Goal: Task Accomplishment & Management: Use online tool/utility

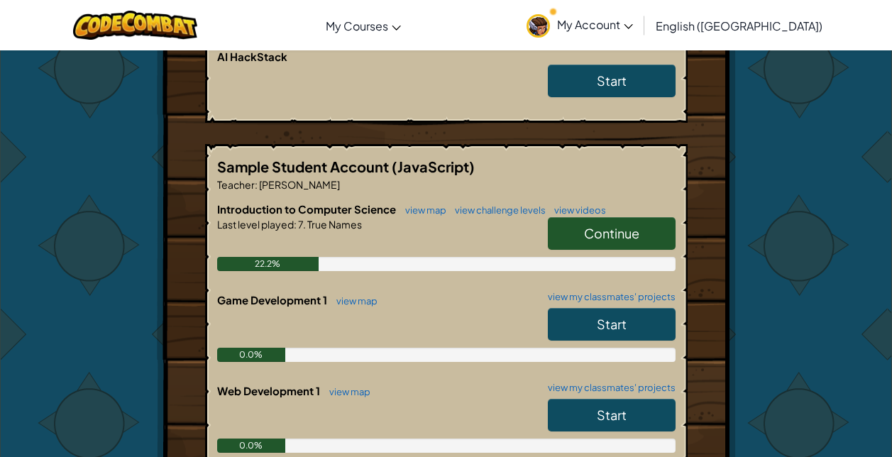
scroll to position [355, 0]
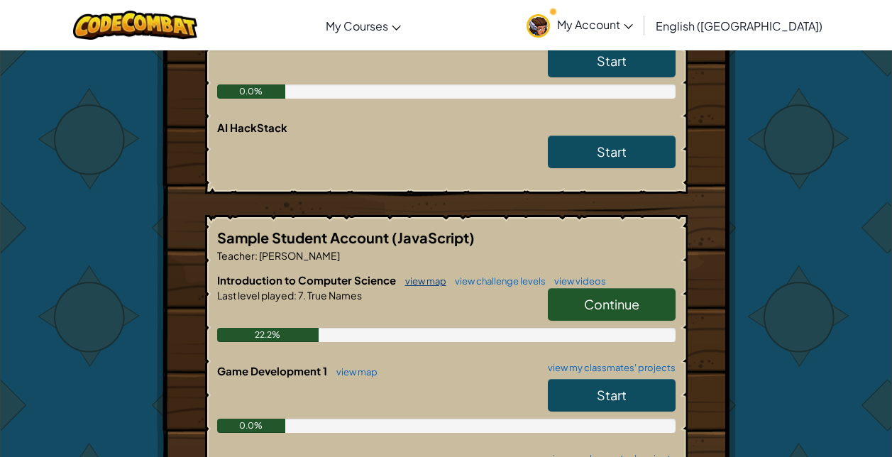
click at [435, 281] on link "view map" at bounding box center [422, 280] width 48 height 11
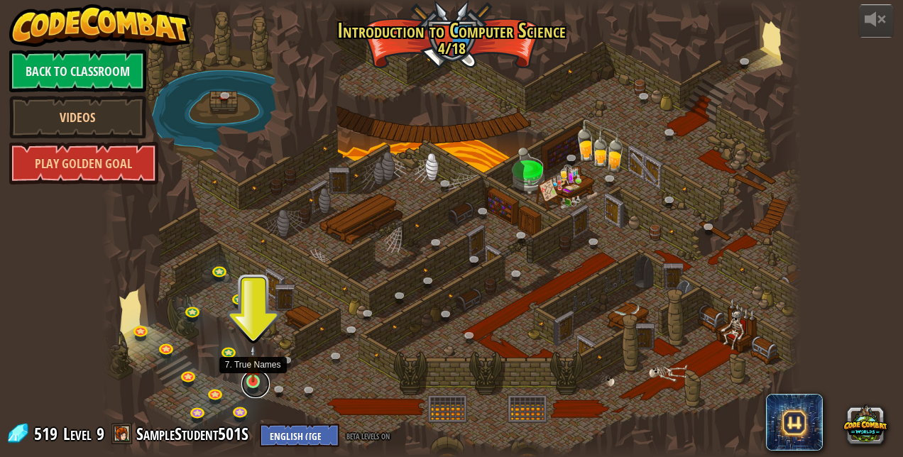
click at [255, 383] on link at bounding box center [255, 384] width 28 height 28
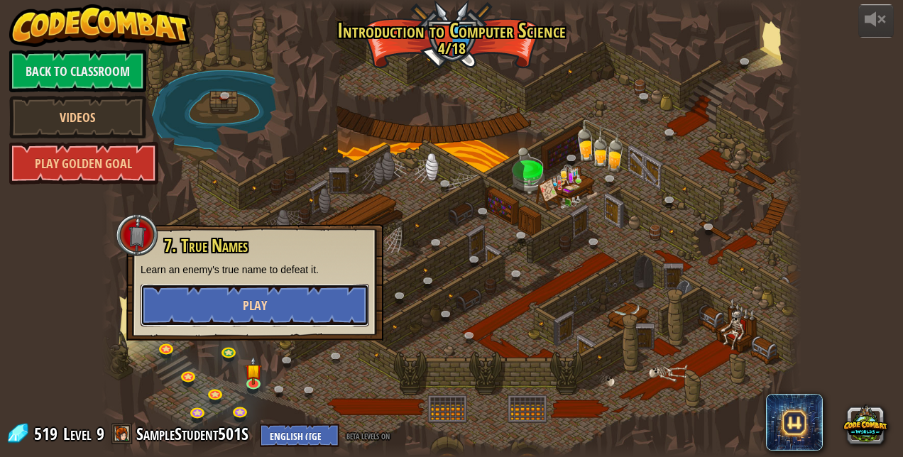
click at [292, 302] on button "Play" at bounding box center [255, 305] width 229 height 43
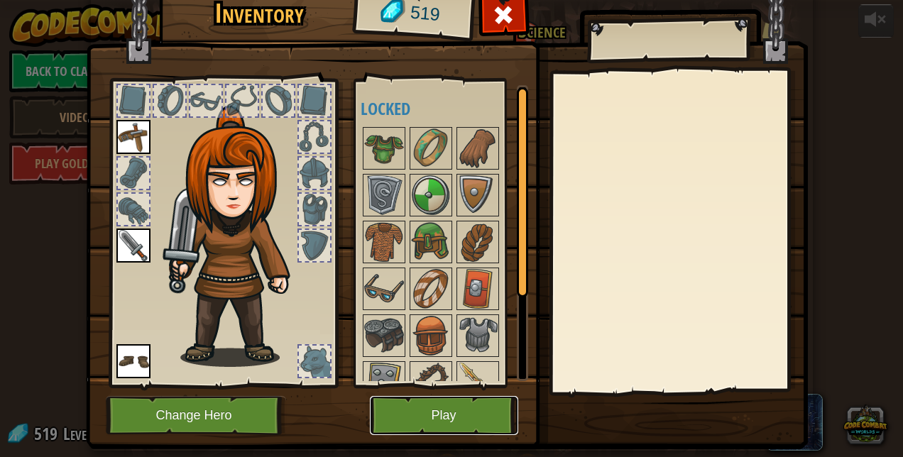
click at [464, 415] on button "Play" at bounding box center [444, 415] width 148 height 39
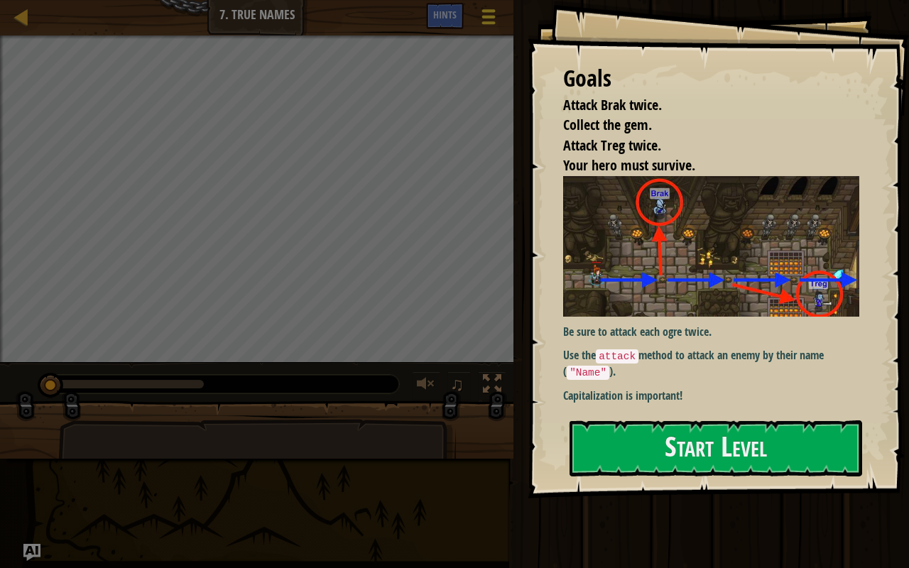
click at [497, 15] on div at bounding box center [488, 16] width 19 height 21
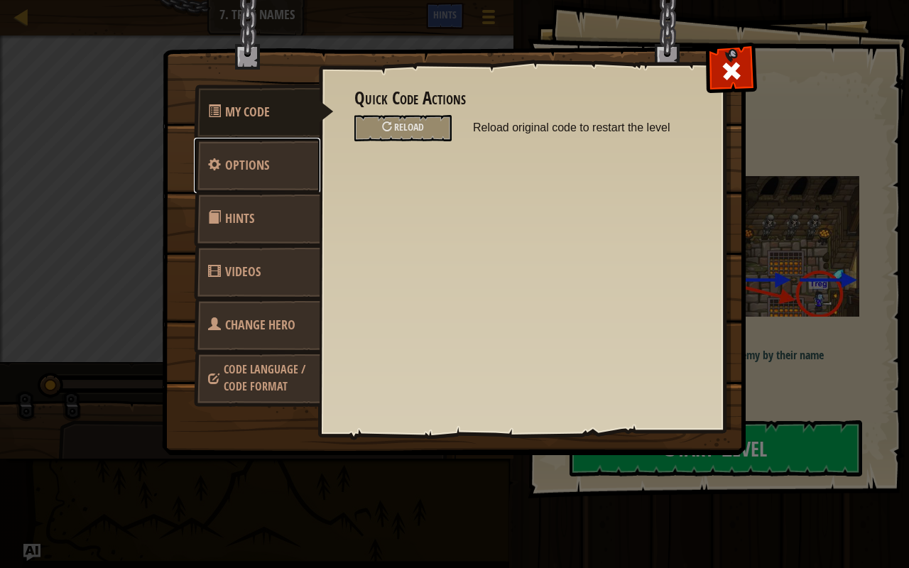
click at [253, 160] on span "Options" at bounding box center [247, 165] width 44 height 18
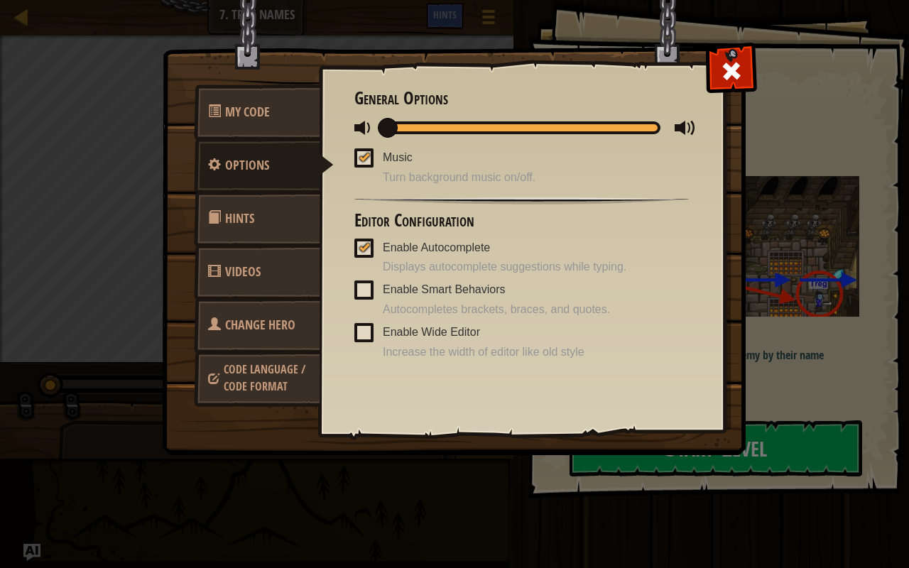
drag, startPoint x: 361, startPoint y: 158, endPoint x: 354, endPoint y: 171, distance: 14.3
click at [361, 158] on div at bounding box center [364, 156] width 10 height 11
click at [0, 0] on input "Music" at bounding box center [0, 0] width 0 height 0
click at [364, 124] on span at bounding box center [364, 127] width 21 height 21
click at [736, 66] on span at bounding box center [731, 71] width 23 height 23
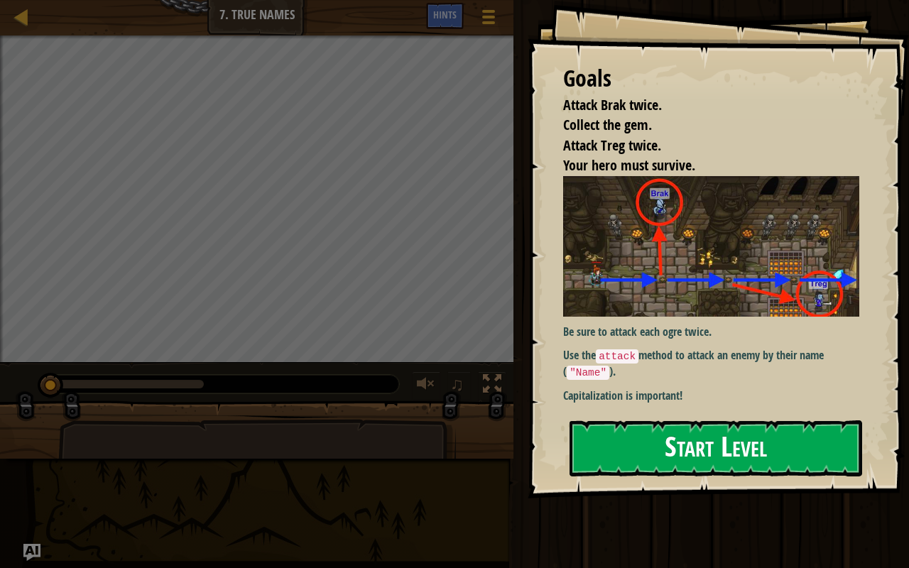
click at [730, 449] on button "Start Level" at bounding box center [715, 448] width 293 height 56
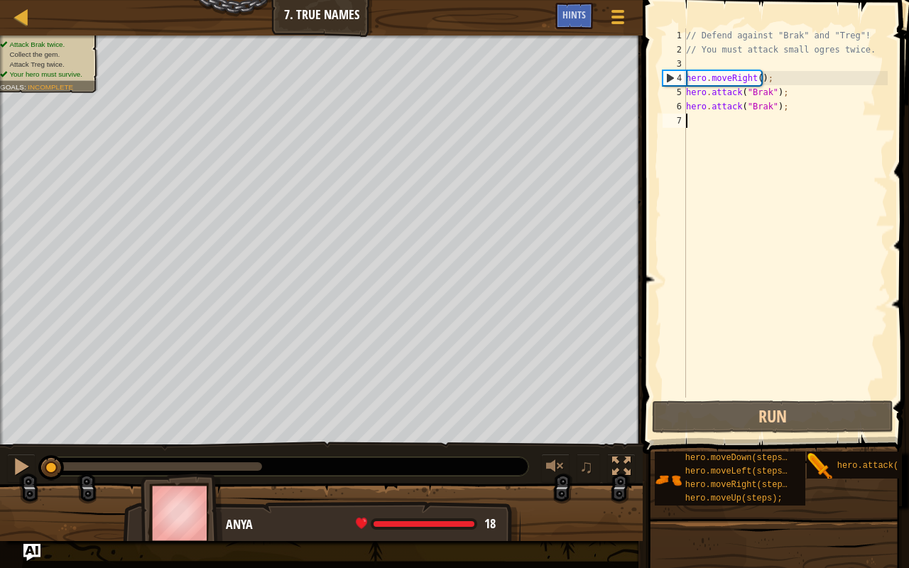
click at [697, 121] on div "// Defend against "Brak" and "Treg"! // You must attack small ogres twice. hero…" at bounding box center [785, 227] width 204 height 398
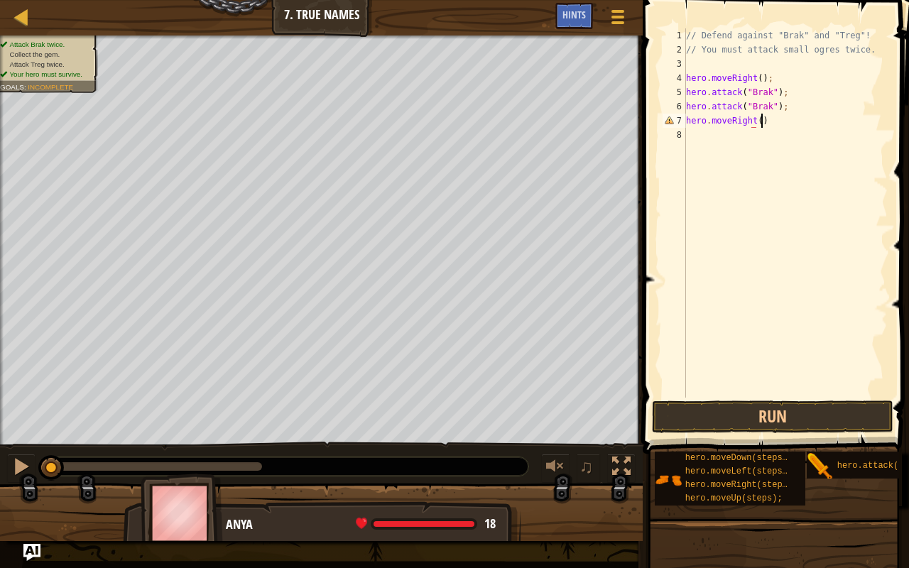
scroll to position [6, 6]
type textarea "hero.moveRight();"
type textarea "hero.attack("Treg");"
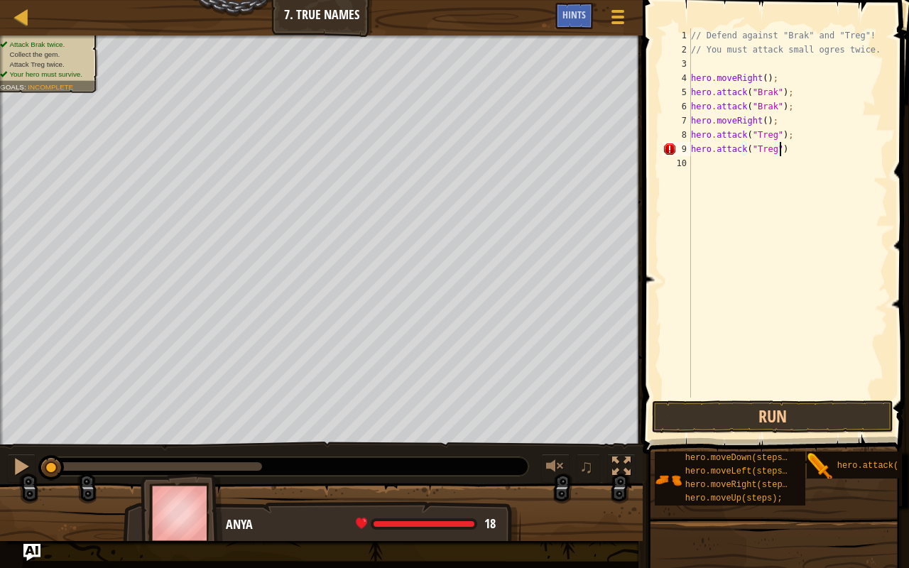
type textarea "hero.attack("Treg");"
click at [774, 420] on button "Run" at bounding box center [772, 416] width 241 height 33
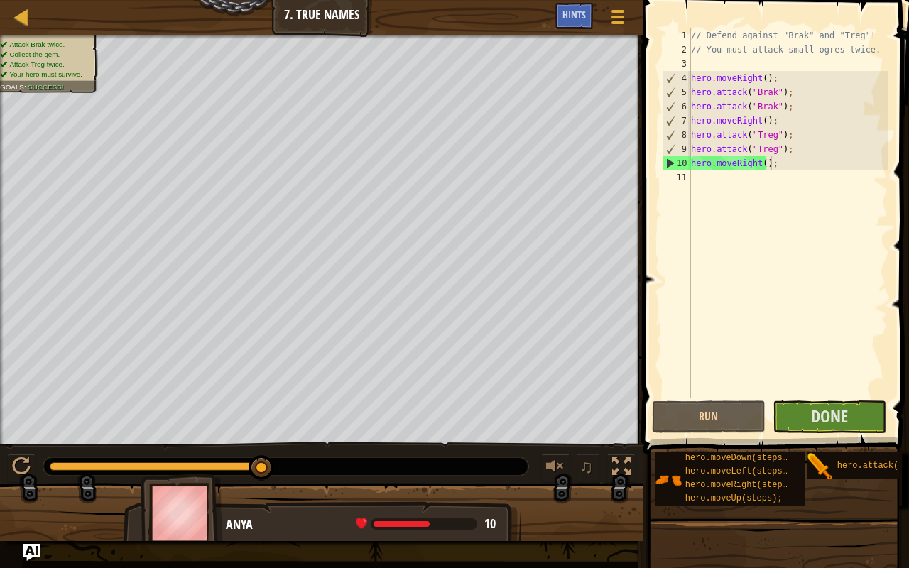
click at [761, 165] on div "// Defend against "Brak" and "Treg"! // You must attack small ogres twice. hero…" at bounding box center [788, 227] width 200 height 398
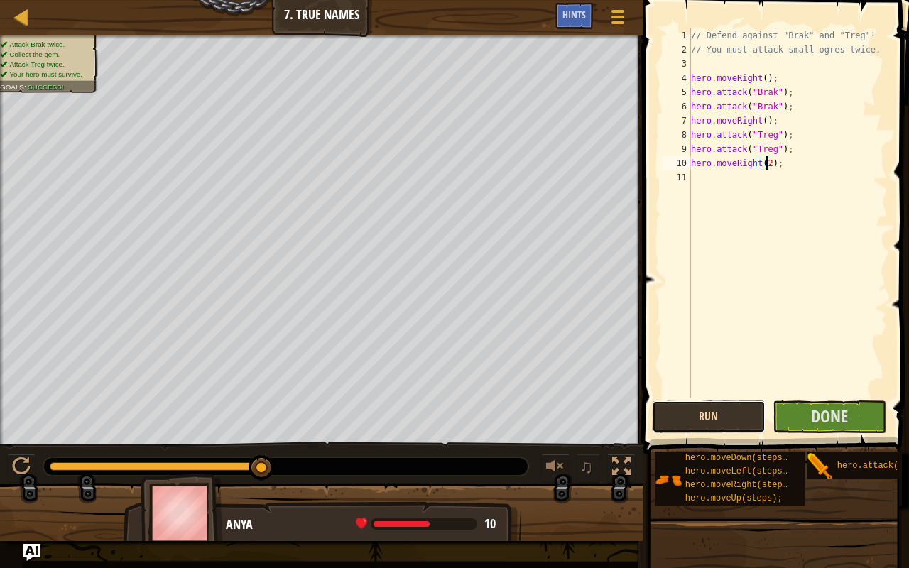
click at [739, 420] on button "Run" at bounding box center [709, 416] width 114 height 33
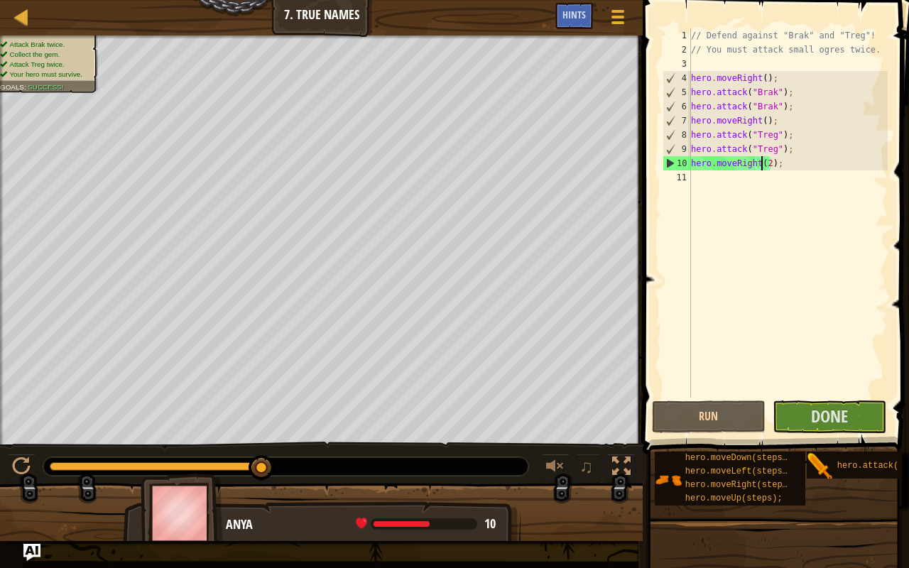
click at [763, 163] on div "// Defend against "Brak" and "Treg"! // You must attack small ogres twice. hero…" at bounding box center [788, 227] width 200 height 398
type textarea "hero.moveRight();"
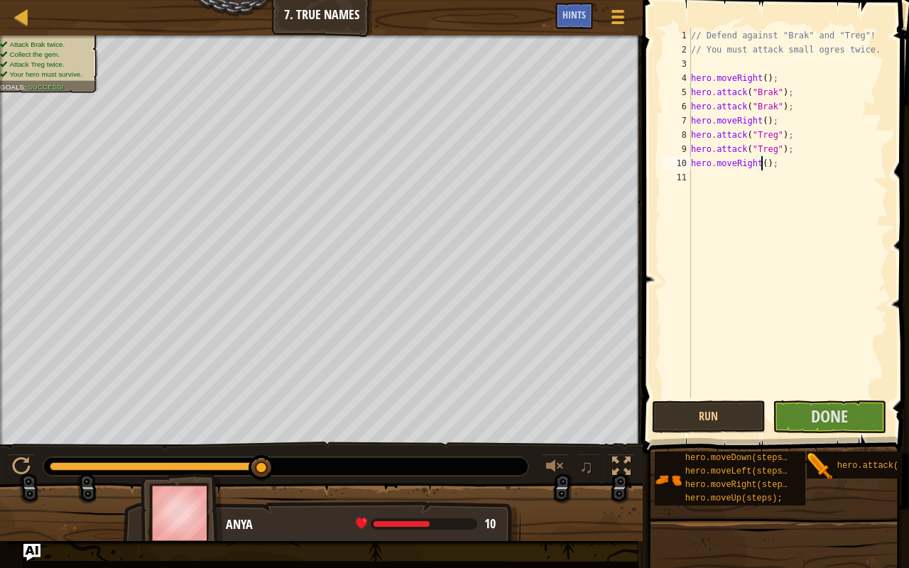
click at [746, 218] on div "// Defend against "Brak" and "Treg"! // You must attack small ogres twice. hero…" at bounding box center [788, 227] width 200 height 398
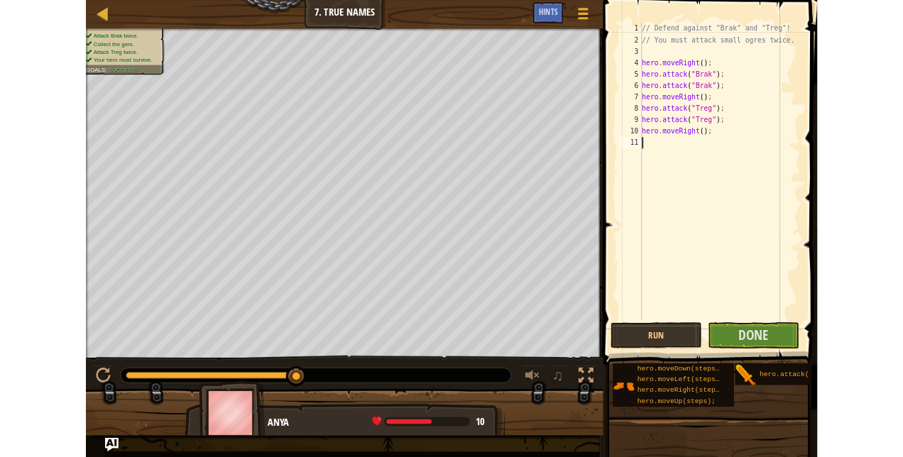
scroll to position [6, 0]
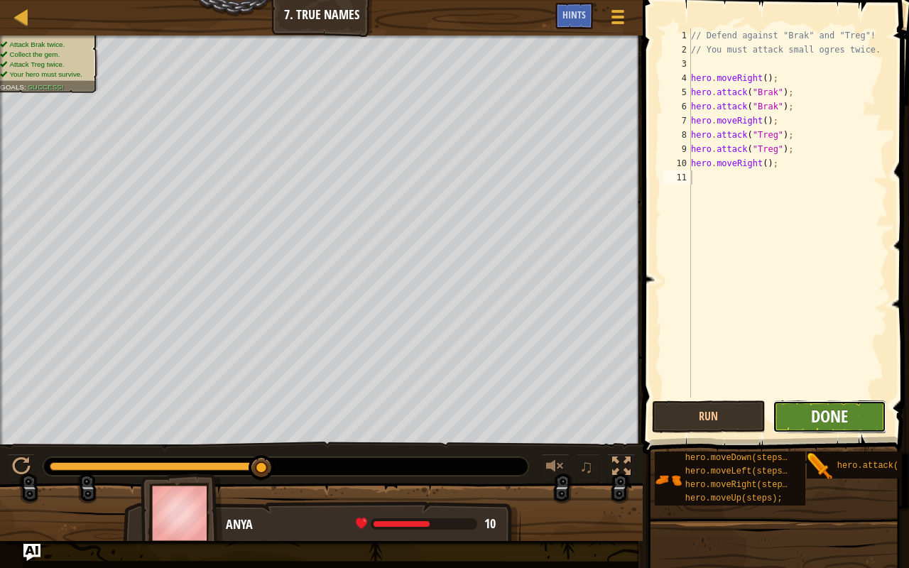
click at [837, 415] on span "Done" at bounding box center [829, 416] width 37 height 23
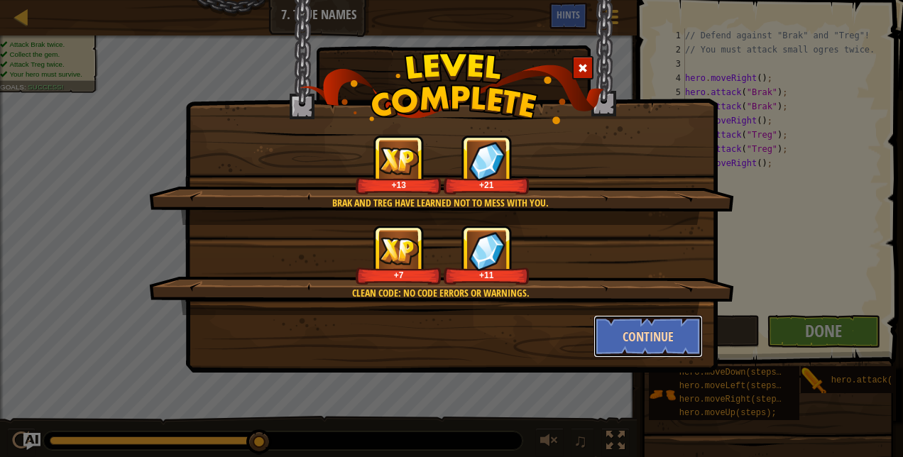
click at [662, 336] on button "Continue" at bounding box center [649, 336] width 110 height 43
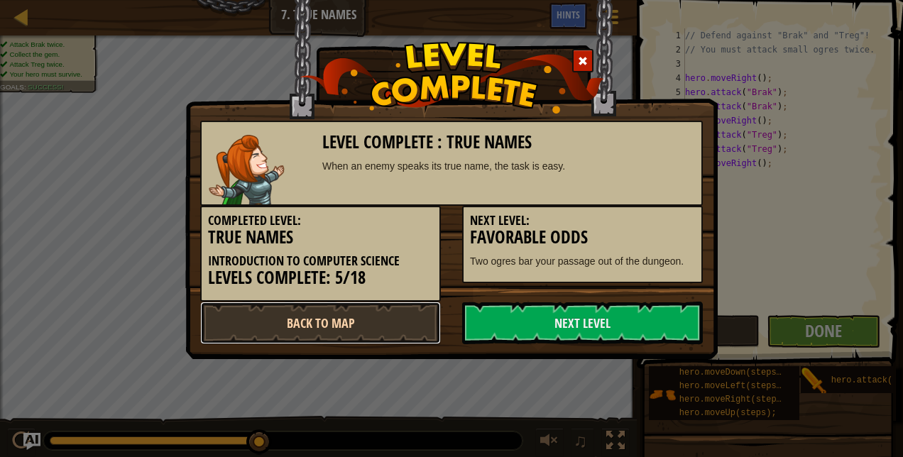
click at [349, 325] on link "Back to Map" at bounding box center [320, 323] width 241 height 43
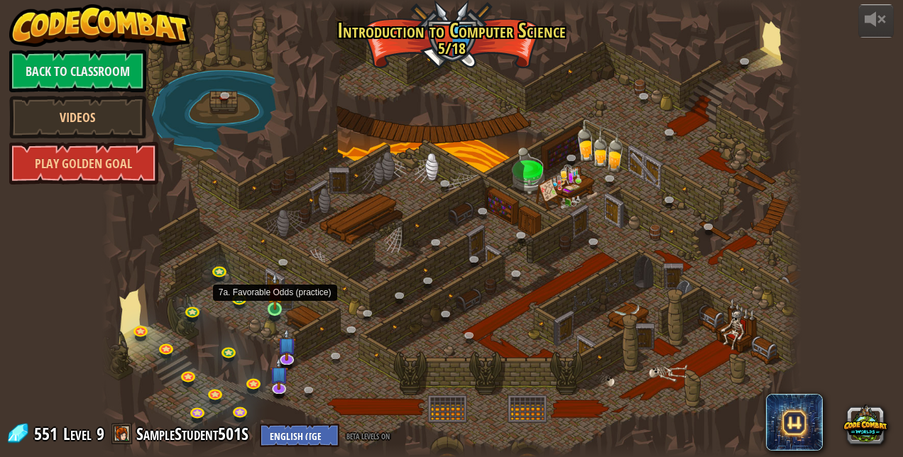
click at [278, 308] on img at bounding box center [275, 292] width 16 height 38
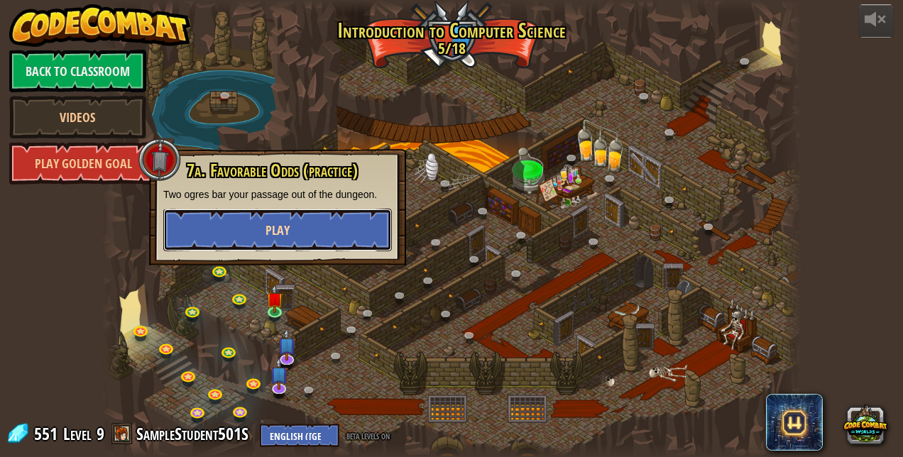
click at [289, 226] on span "Play" at bounding box center [278, 231] width 24 height 18
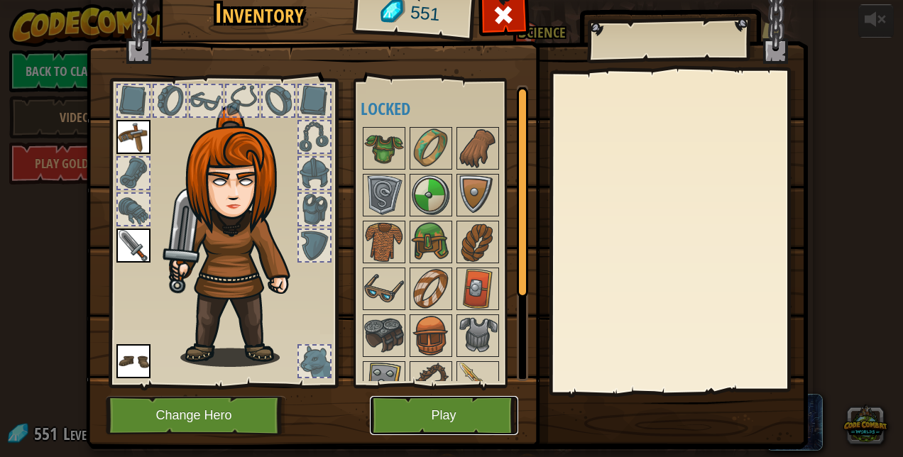
click at [446, 413] on button "Play" at bounding box center [444, 415] width 148 height 39
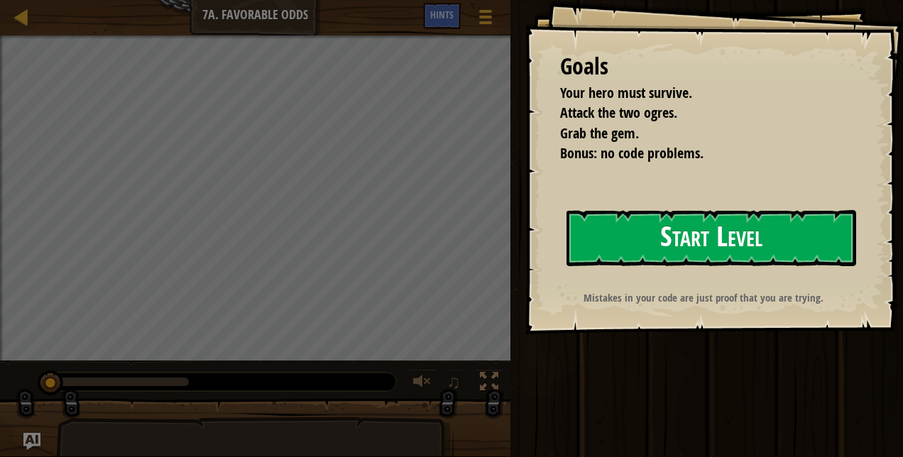
click at [667, 235] on button "Start Level" at bounding box center [712, 238] width 290 height 56
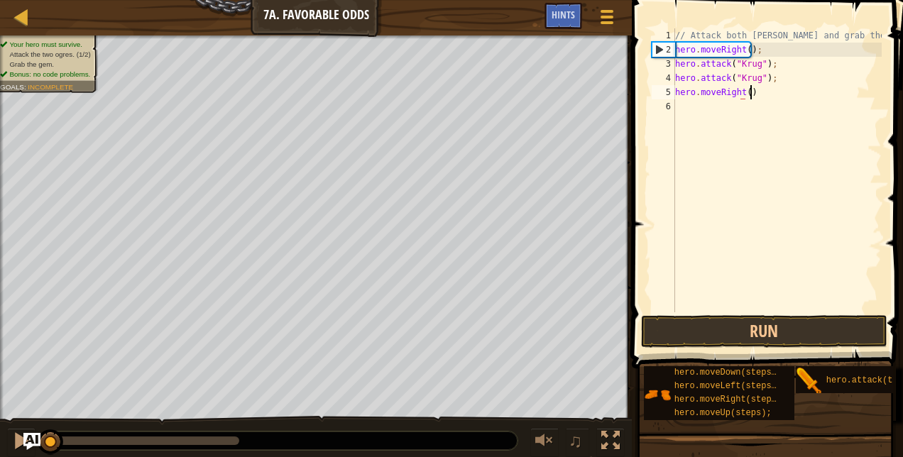
scroll to position [6, 6]
type textarea "hero.moveRight();"
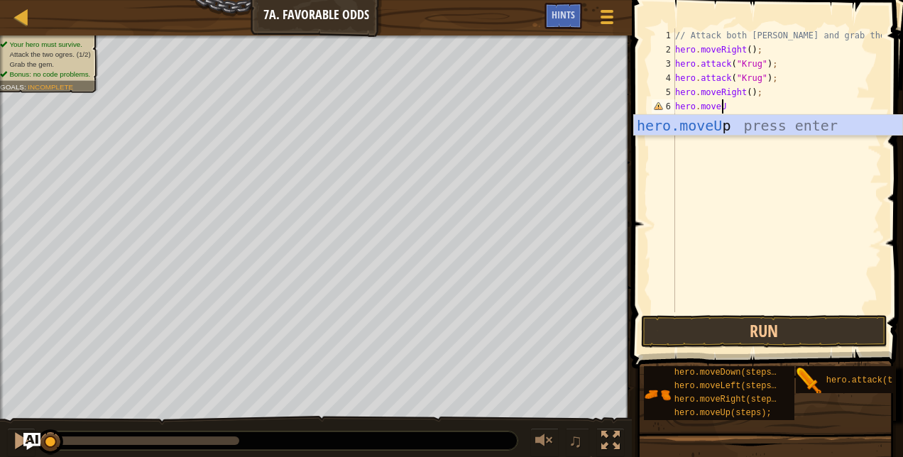
scroll to position [6, 4]
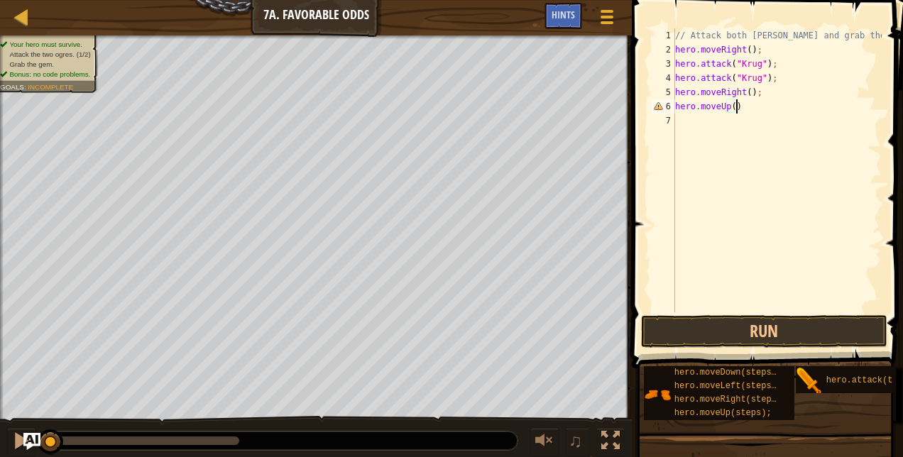
type textarea "hero.moveUp();"
type textarea "hero.attack("Grump");"
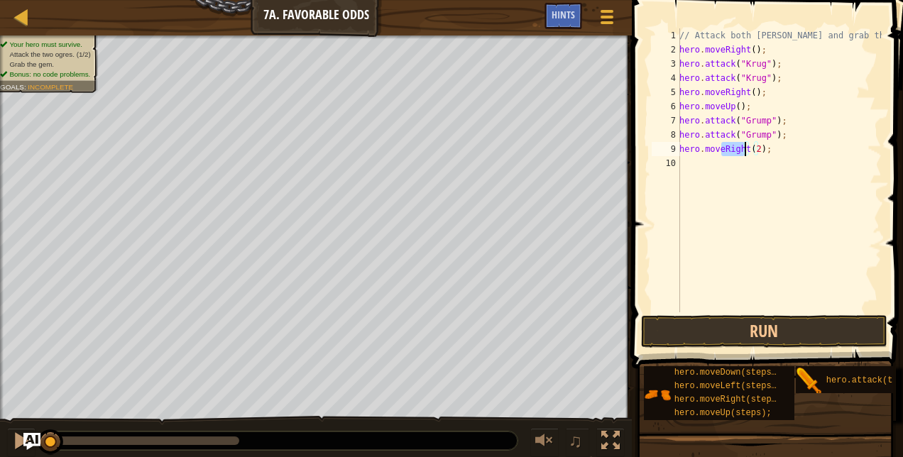
drag, startPoint x: 723, startPoint y: 150, endPoint x: 743, endPoint y: 149, distance: 19.9
click at [743, 149] on div "// Attack both [PERSON_NAME] and grab the gem. hero . moveRight ( ) ; hero . at…" at bounding box center [779, 184] width 205 height 312
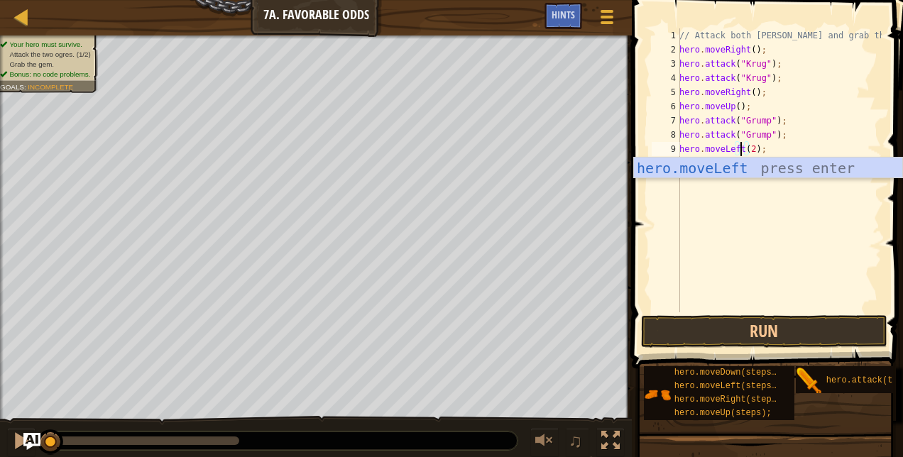
scroll to position [6, 6]
type textarea "hero.moveLeft(2);"
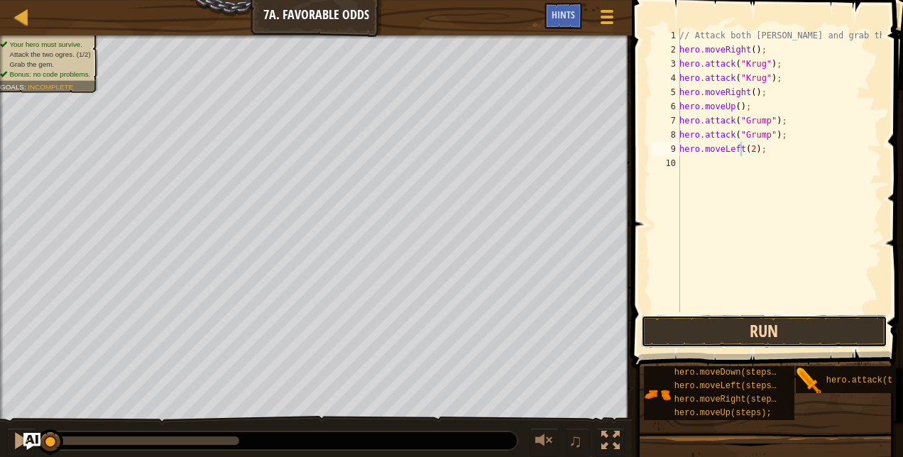
click at [748, 329] on button "Run" at bounding box center [764, 331] width 246 height 33
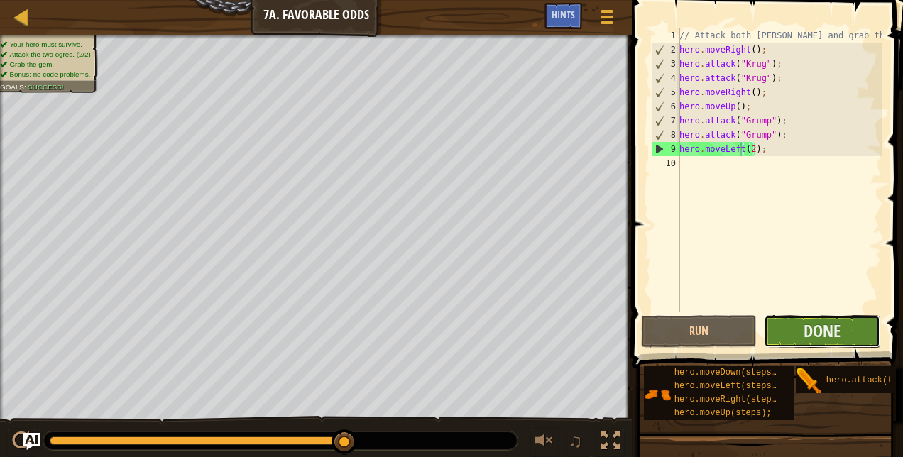
click at [842, 330] on button "Done" at bounding box center [822, 331] width 116 height 33
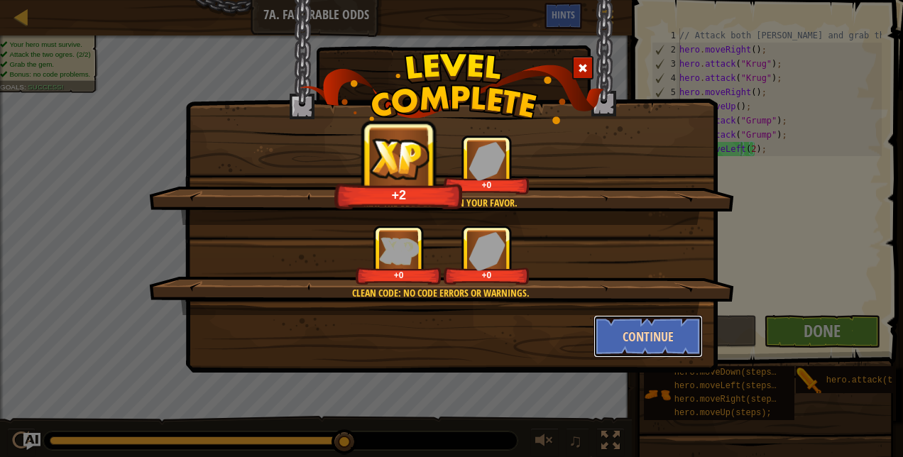
click at [646, 332] on button "Continue" at bounding box center [649, 336] width 110 height 43
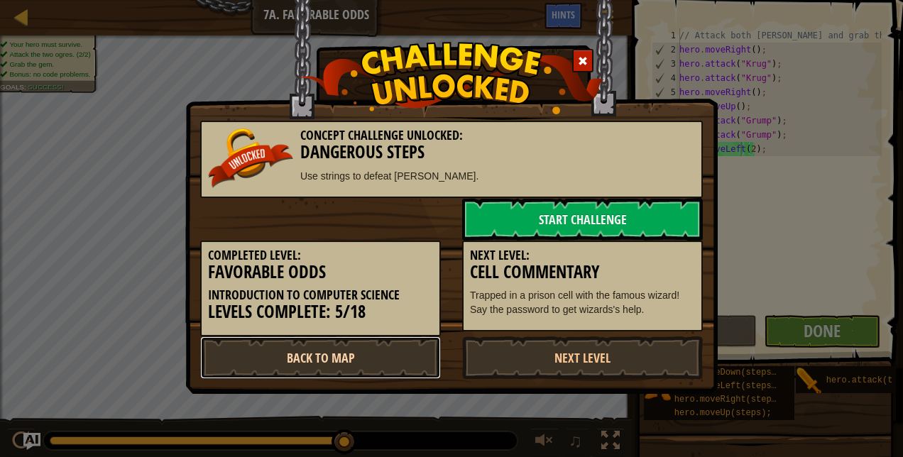
click at [354, 356] on link "Back to Map" at bounding box center [320, 358] width 241 height 43
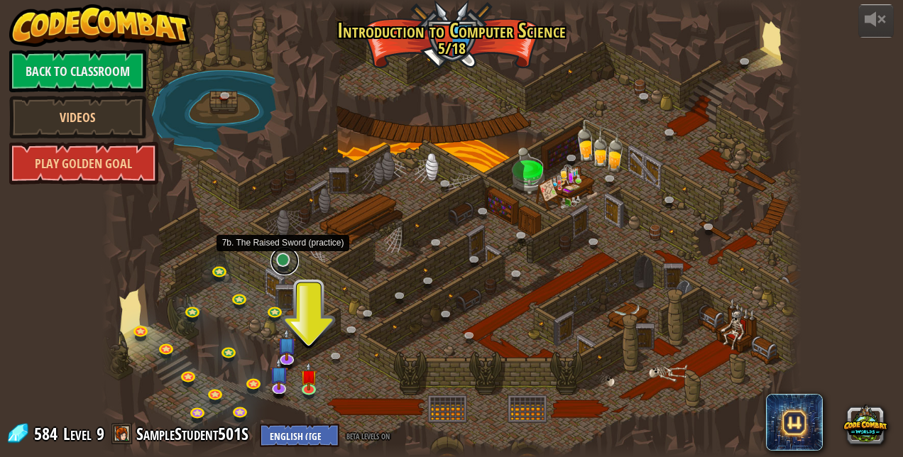
click at [286, 258] on link at bounding box center [284, 261] width 28 height 28
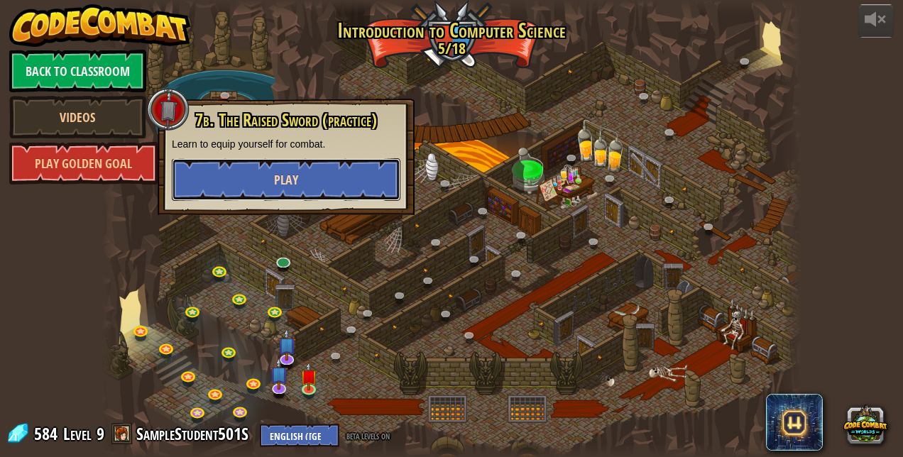
click at [288, 175] on span "Play" at bounding box center [286, 180] width 24 height 18
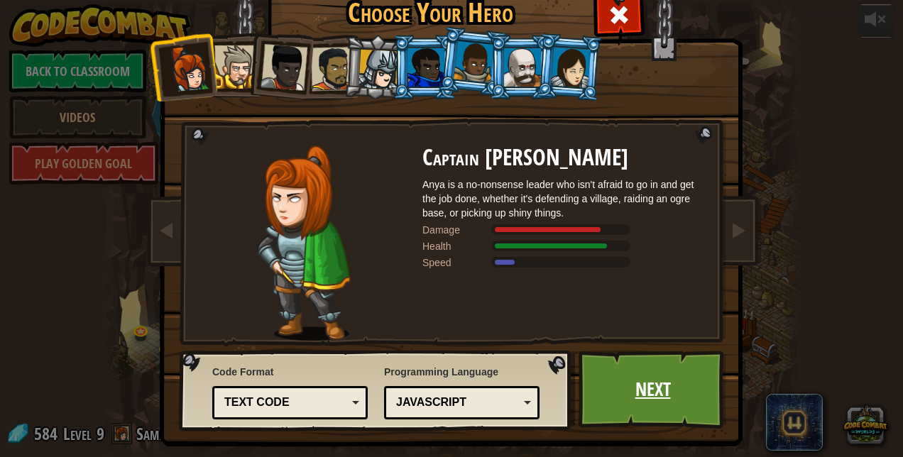
click at [625, 390] on link "Next" at bounding box center [653, 390] width 148 height 78
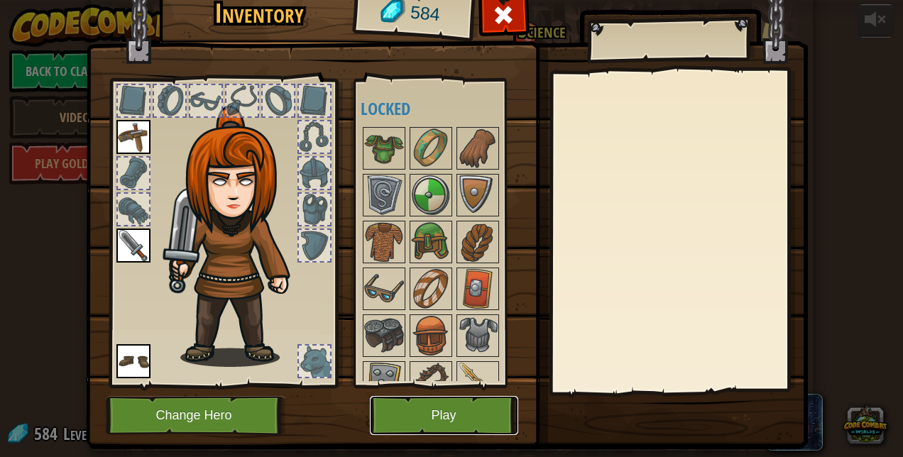
click at [449, 416] on button "Play" at bounding box center [444, 415] width 148 height 39
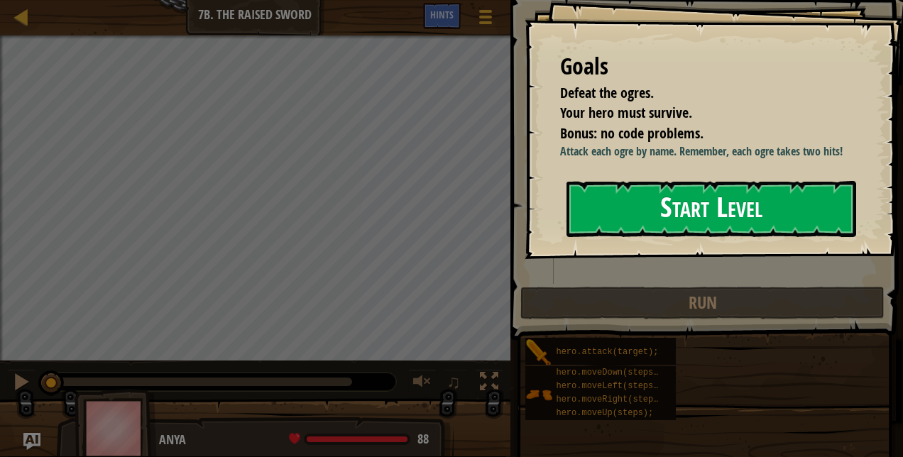
click at [722, 227] on button "Start Level" at bounding box center [712, 209] width 290 height 56
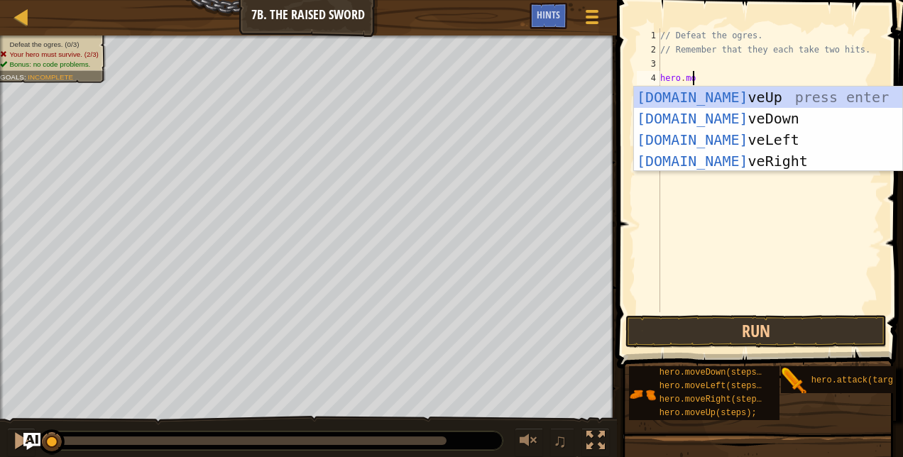
scroll to position [6, 2]
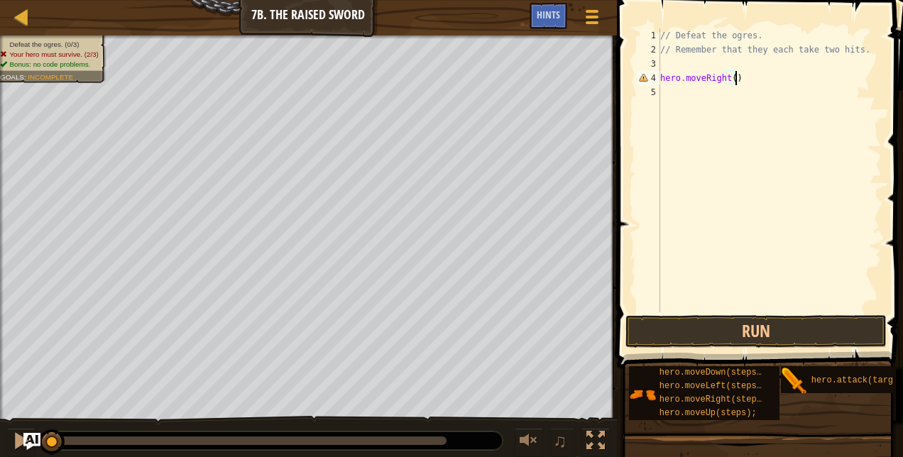
type textarea "hero.moveRight();"
type textarea "hero.attack("Rig");"
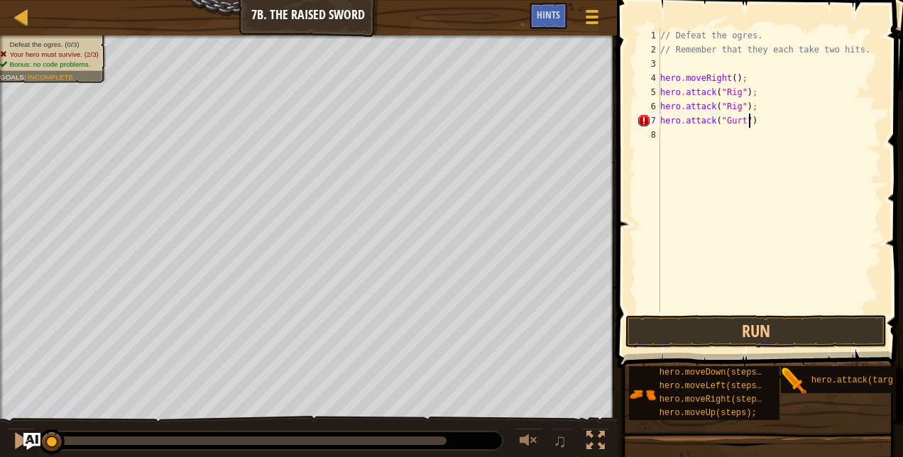
type textarea "hero.attack("Gurt");"
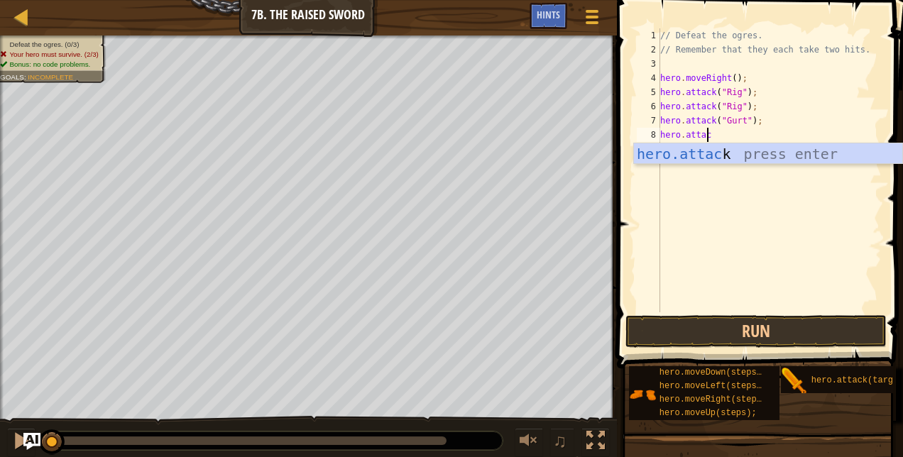
scroll to position [6, 4]
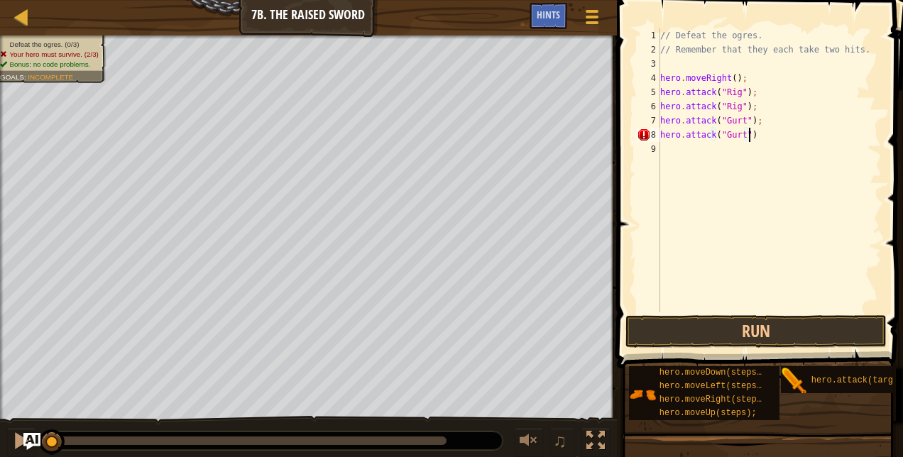
type textarea "hero.attack("Gurt");"
type textarea "hero.attack("Ack");"
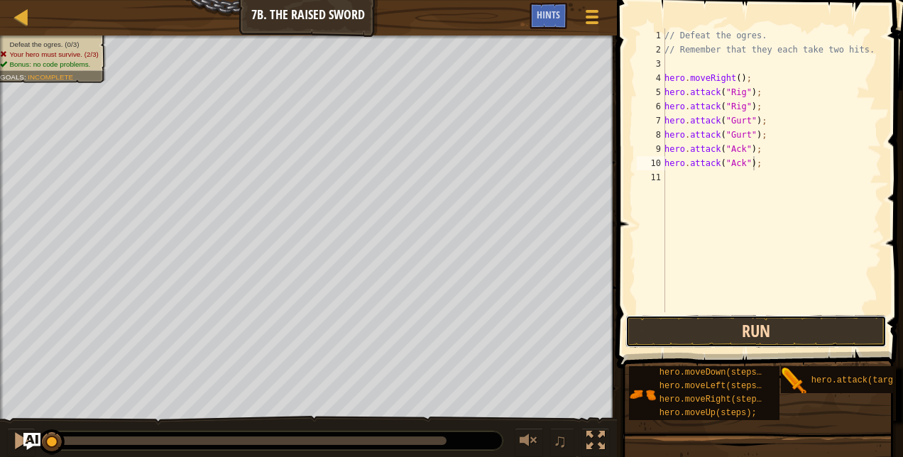
click at [745, 327] on button "Run" at bounding box center [755, 331] width 261 height 33
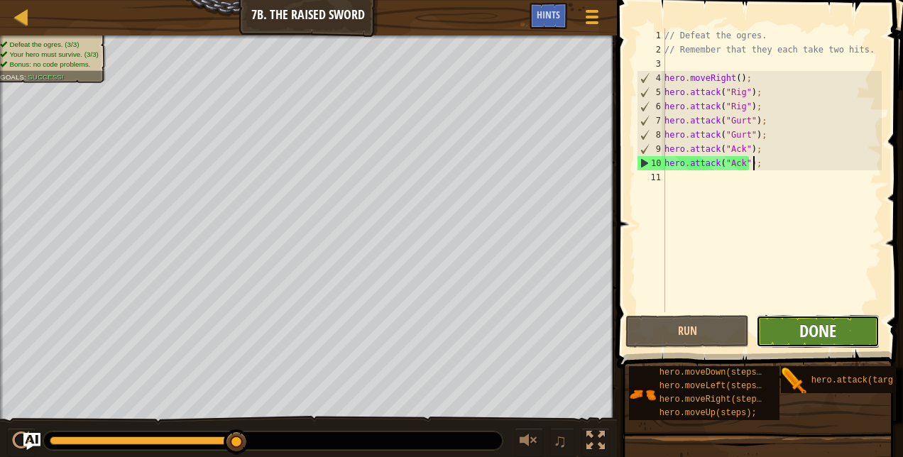
click at [807, 336] on span "Done" at bounding box center [817, 330] width 37 height 23
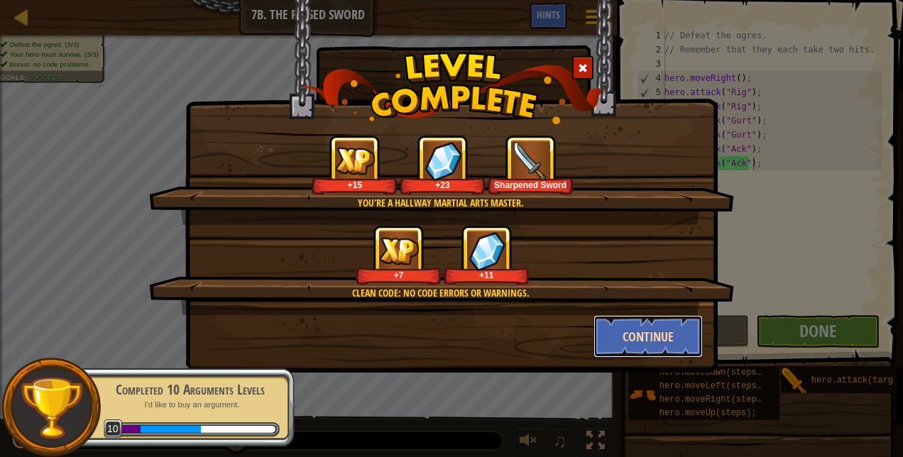
click at [653, 337] on button "Continue" at bounding box center [649, 336] width 110 height 43
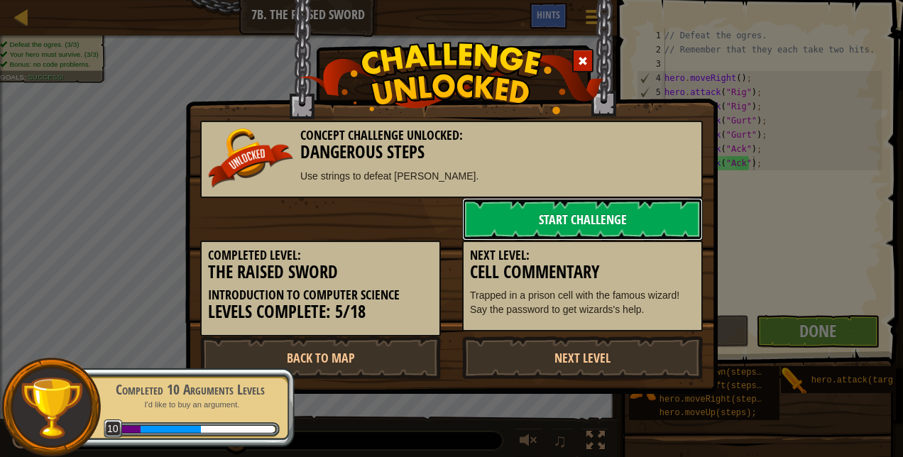
click at [587, 215] on link "Start Challenge" at bounding box center [582, 219] width 241 height 43
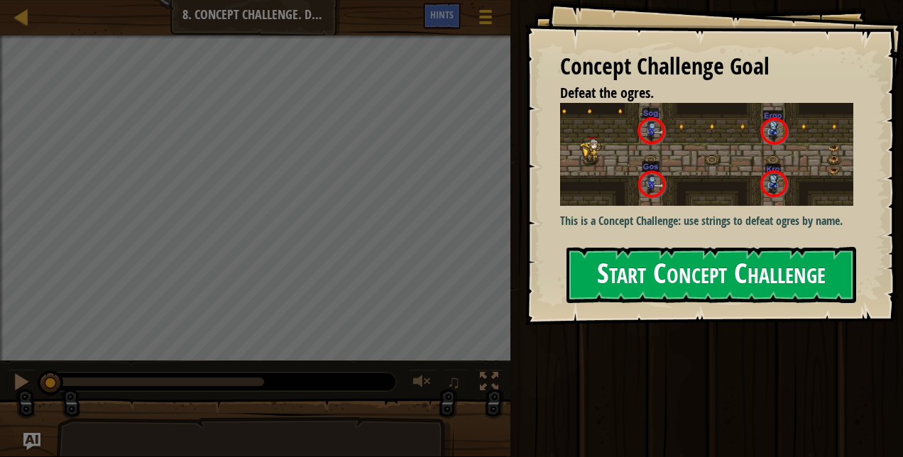
click at [696, 268] on button "Start Concept Challenge" at bounding box center [712, 275] width 290 height 56
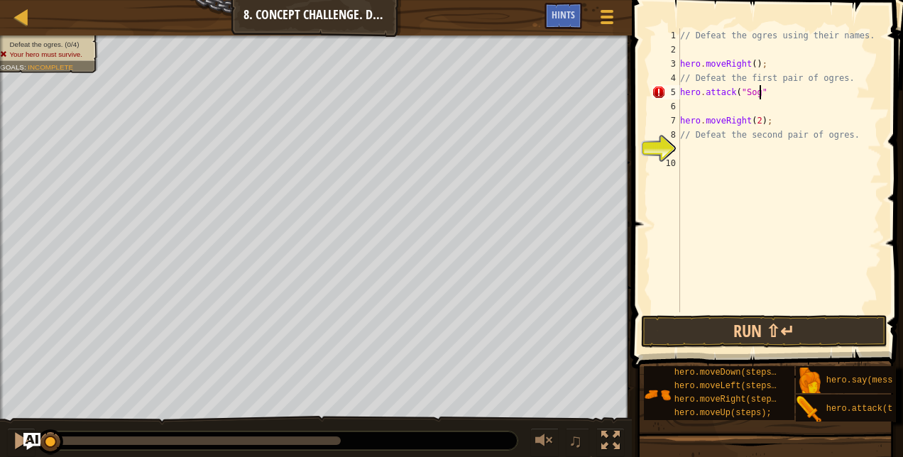
scroll to position [6, 6]
type textarea "hero.attack("Sog");"
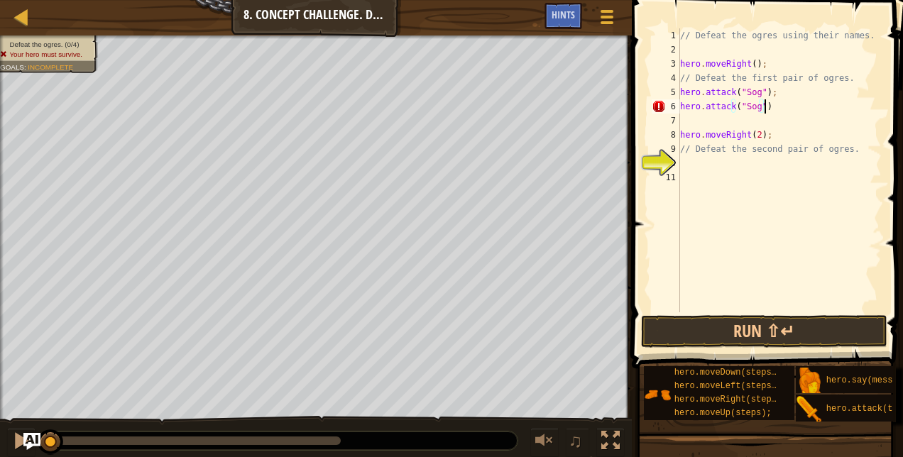
type textarea "hero.attack("Sog");"
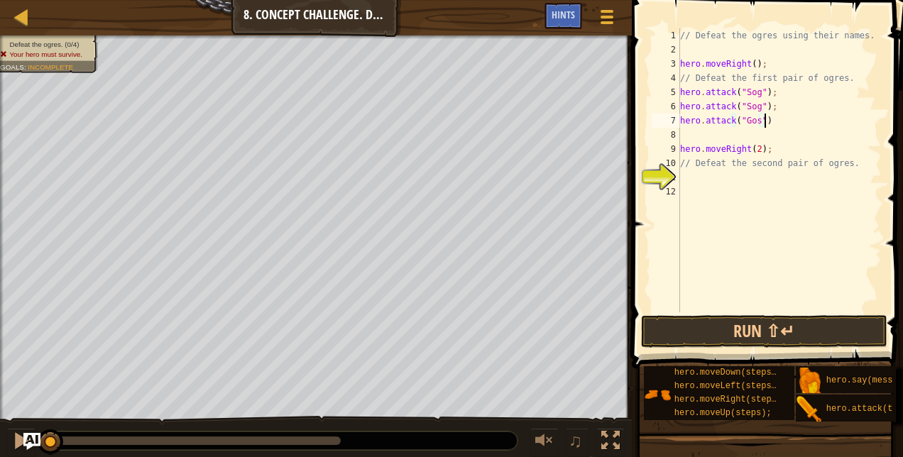
type textarea "hero.attack("Gos");"
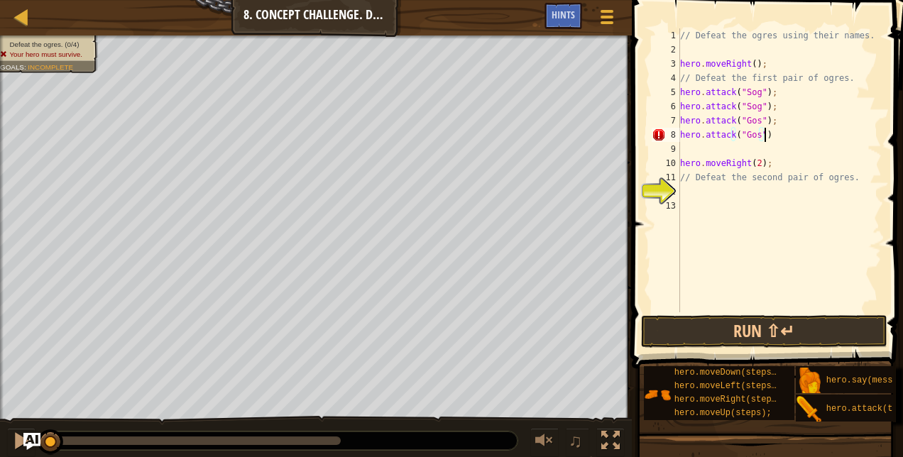
type textarea "hero.attack("Gos");"
click at [706, 193] on div "// Defeat the ogres using their names. hero . moveRight ( ) ; // Defeat the fir…" at bounding box center [779, 184] width 204 height 312
type textarea "hero.attack("Ergo");"
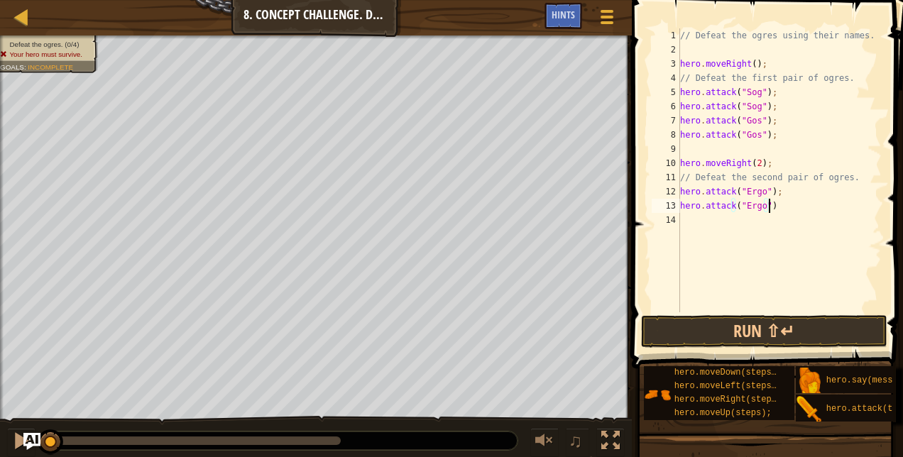
type textarea "hero.attack("Ergo");"
type textarea "hero.attack("Kro");"
click at [759, 333] on button "Run ⇧↵" at bounding box center [764, 331] width 246 height 33
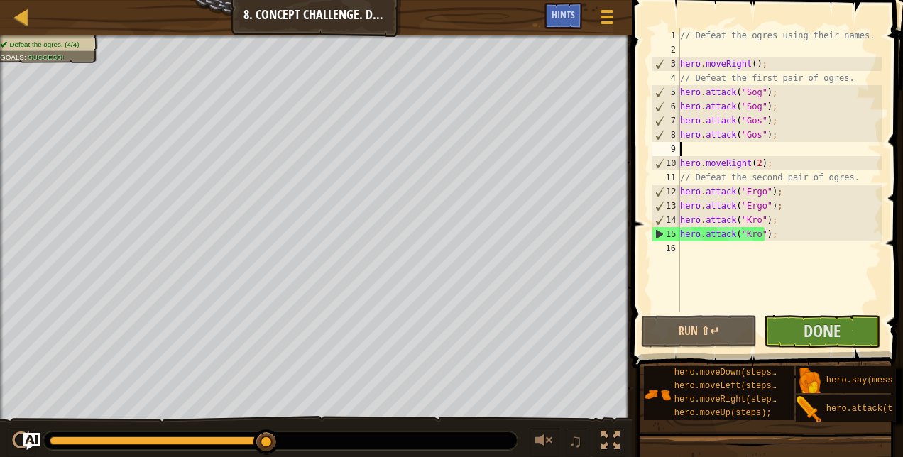
click at [718, 147] on div "// Defeat the ogres using their names. hero . moveRight ( ) ; // Defeat the fir…" at bounding box center [779, 184] width 204 height 312
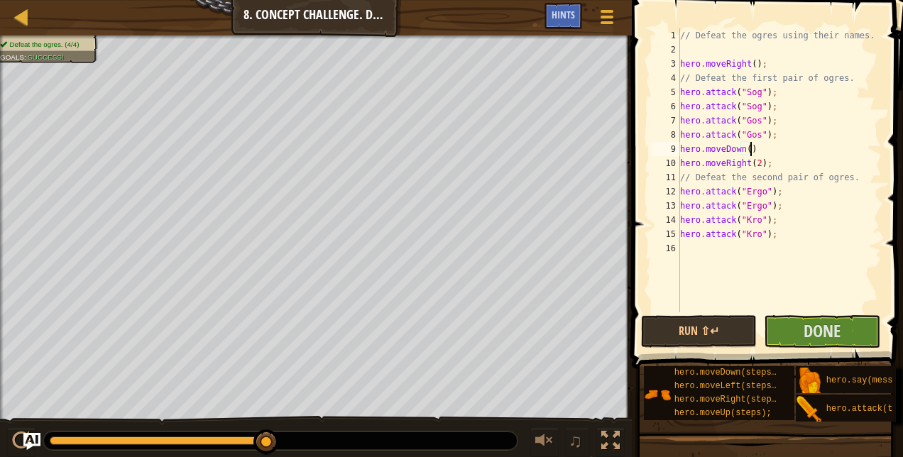
type textarea "hero.moveDown();"
type textarea "hero.moveUp();"
click at [720, 259] on div "// Defeat the ogres using their names. hero . moveRight ( ) ; // Defeat the fir…" at bounding box center [779, 184] width 204 height 312
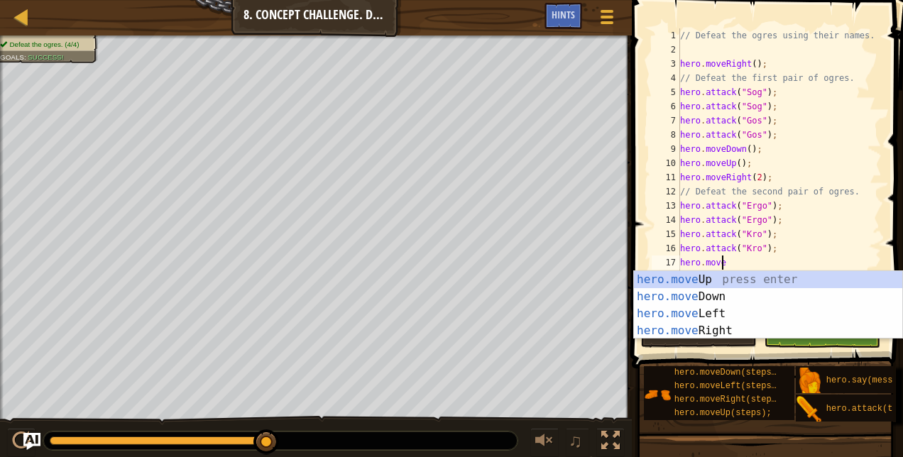
scroll to position [6, 3]
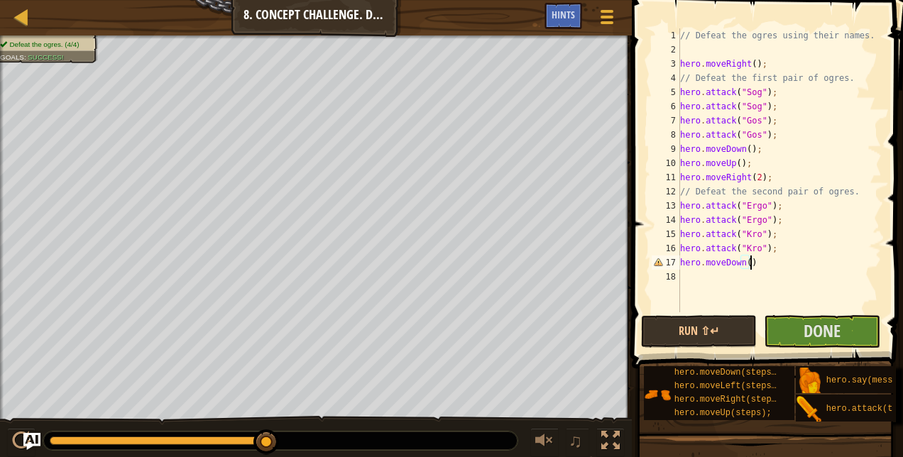
type textarea "hero.moveDown();"
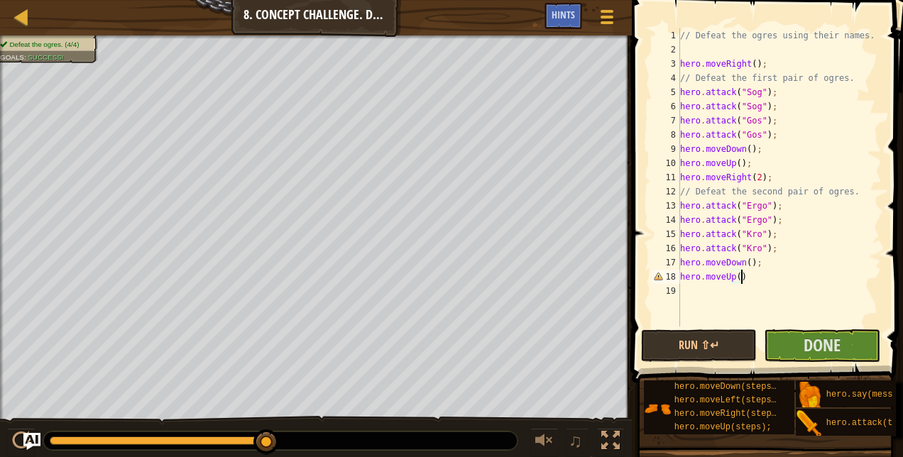
scroll to position [6, 5]
type textarea "hero.moveUp();"
click at [824, 349] on span "Done" at bounding box center [822, 345] width 37 height 23
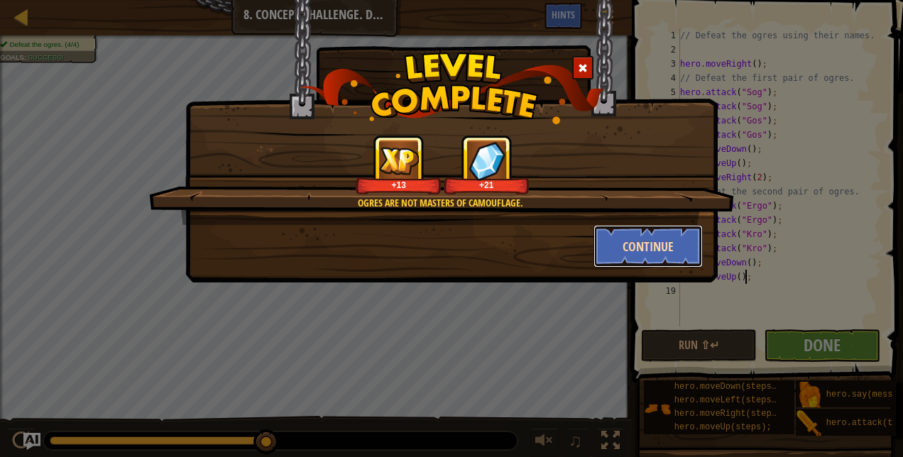
click at [679, 241] on button "Continue" at bounding box center [649, 246] width 110 height 43
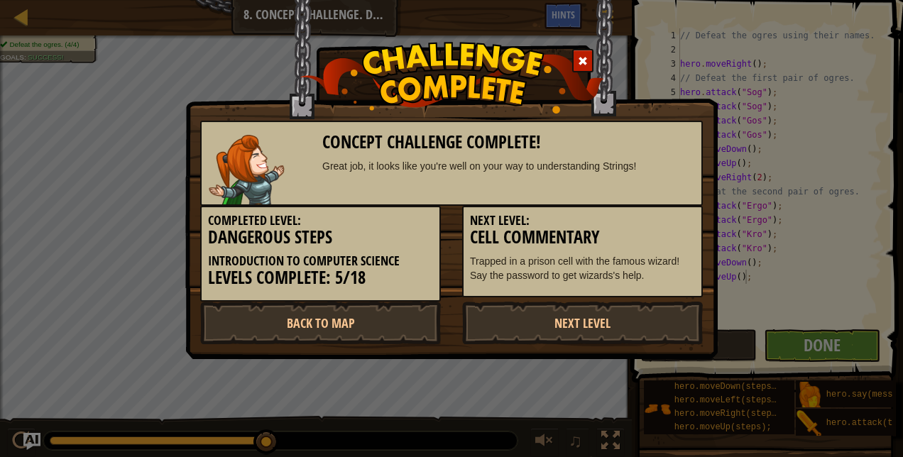
click at [581, 63] on span at bounding box center [583, 61] width 10 height 10
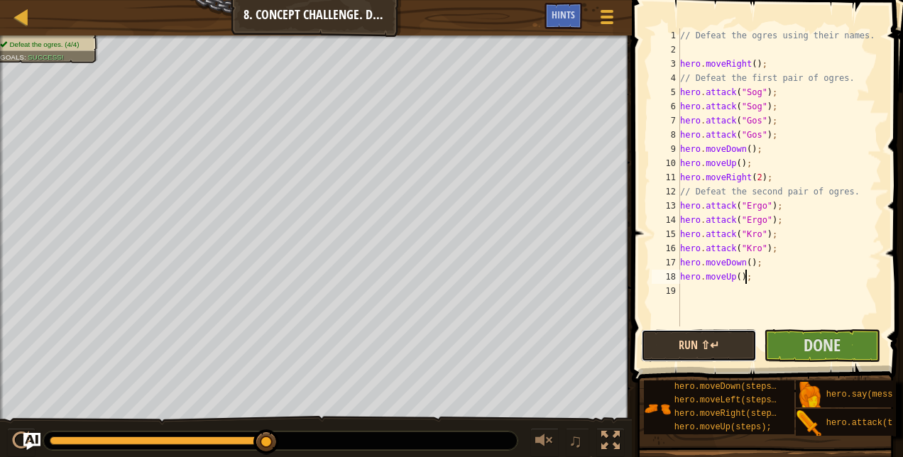
click at [699, 349] on button "Run ⇧↵" at bounding box center [699, 345] width 116 height 33
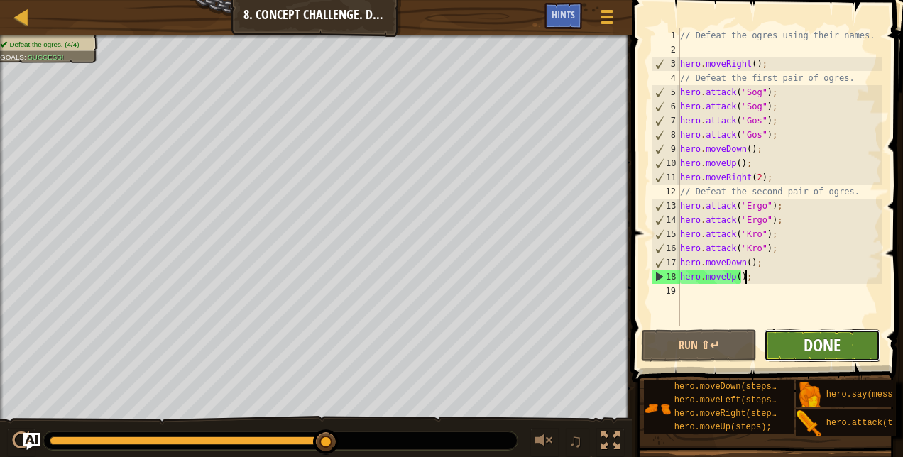
click at [813, 349] on span "Done" at bounding box center [822, 345] width 37 height 23
